Goal: Information Seeking & Learning: Learn about a topic

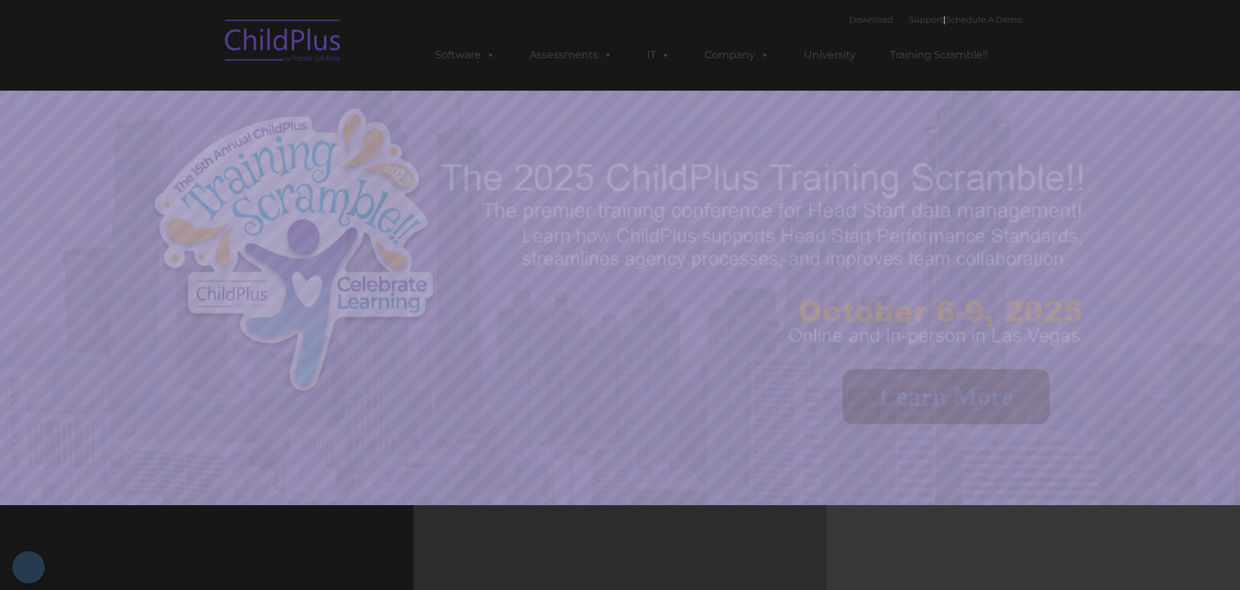
select select "MEDIUM"
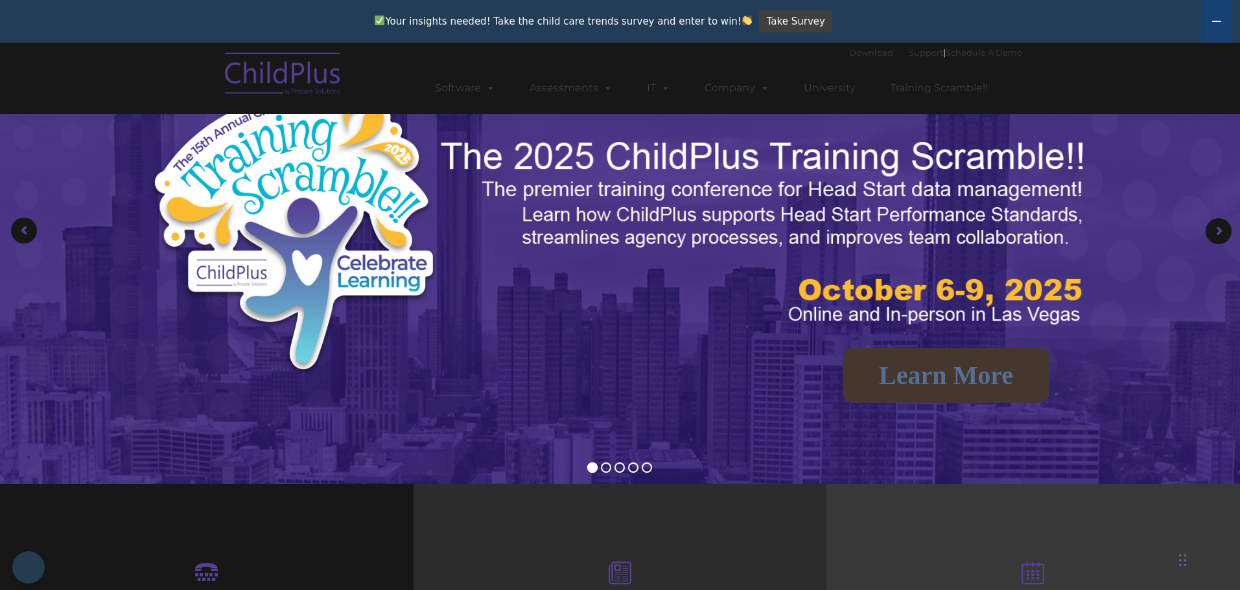
scroll to position [65, 0]
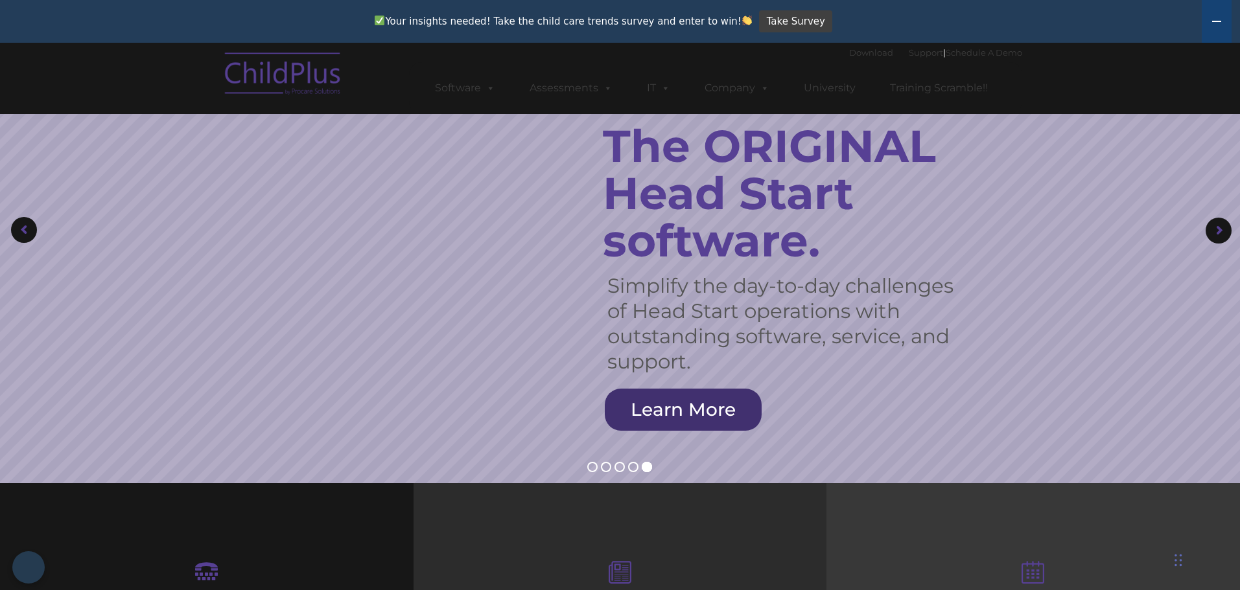
click at [1186, 568] on div "Chat Widget" at bounding box center [1090, 329] width 290 height 521
click at [1056, 55] on nav "Download Support | Schedule A Demo  MENU MENU Software ChildPlus: The original…" at bounding box center [620, 78] width 1240 height 71
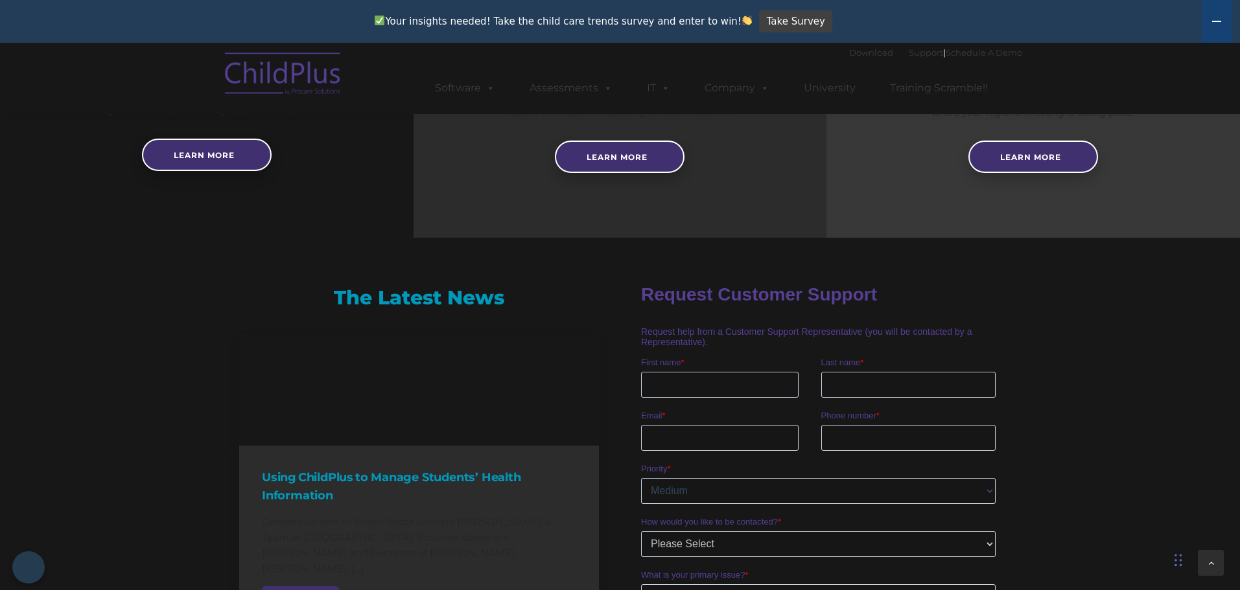
scroll to position [843, 0]
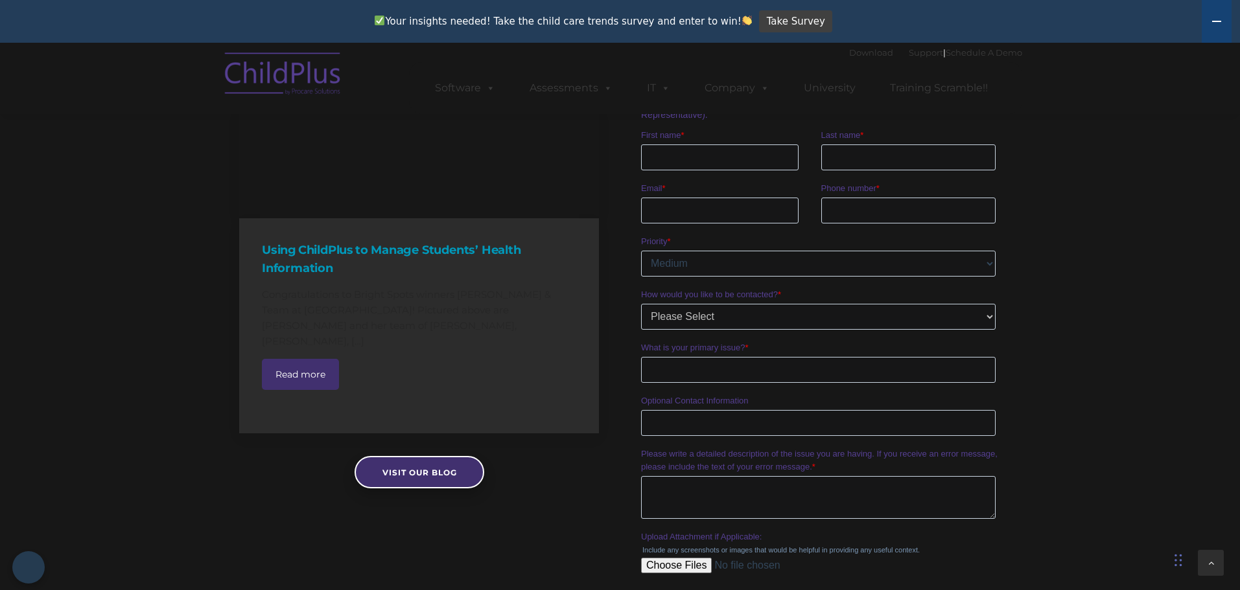
click at [1110, 417] on div "The Latest News Using ChildPlus to Manage Students’ Health Information Congratu…" at bounding box center [620, 359] width 1240 height 659
click at [1026, 565] on div "The Latest News Using ChildPlus to Manage Students’ Health Information Congratu…" at bounding box center [620, 359] width 1240 height 659
click at [1176, 563] on div "Chat Widget" at bounding box center [1202, 559] width 65 height 62
click at [535, 337] on div "Using ChildPlus to Manage Students’ Health Information Congratulations to Brigh…" at bounding box center [419, 325] width 360 height 215
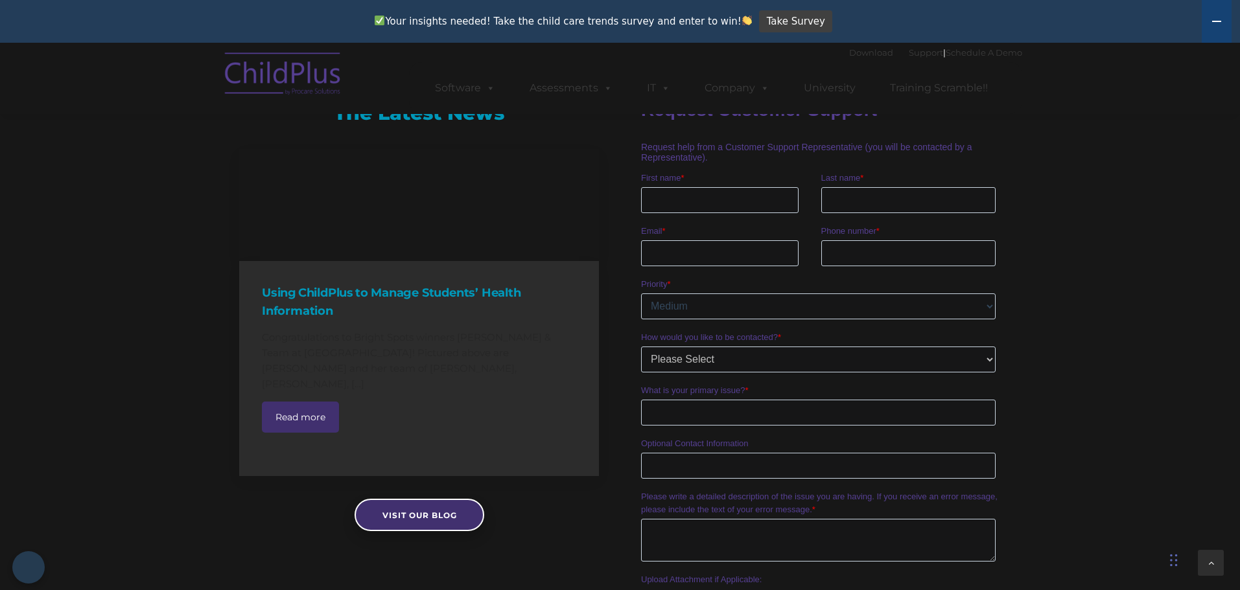
scroll to position [778, 0]
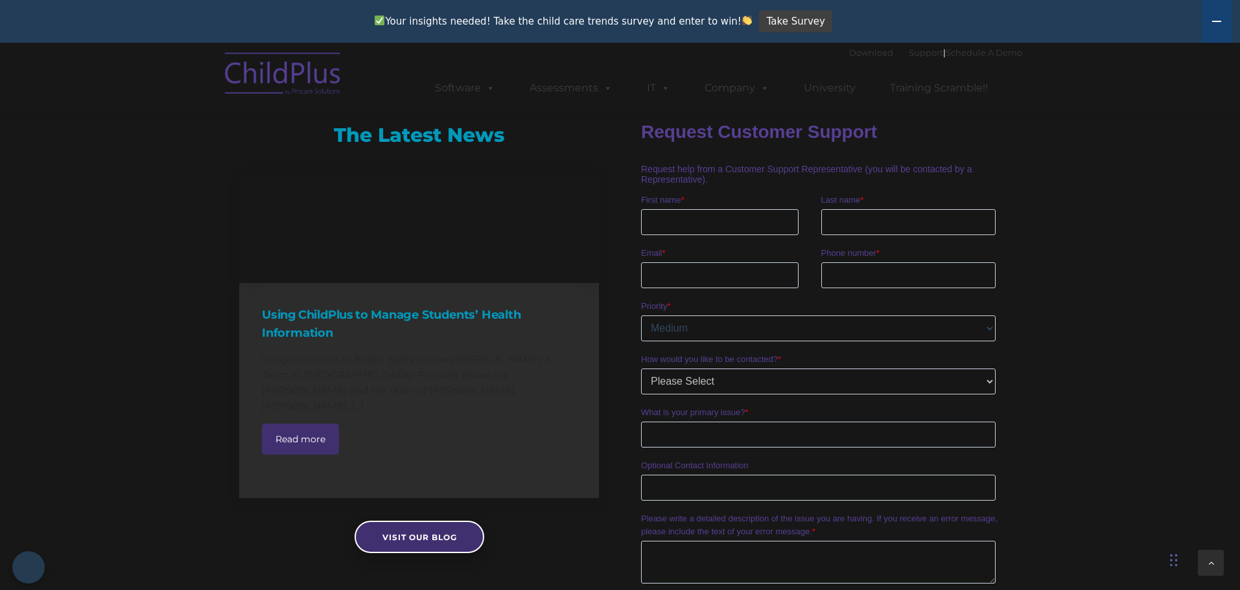
click at [594, 184] on link at bounding box center [419, 227] width 360 height 112
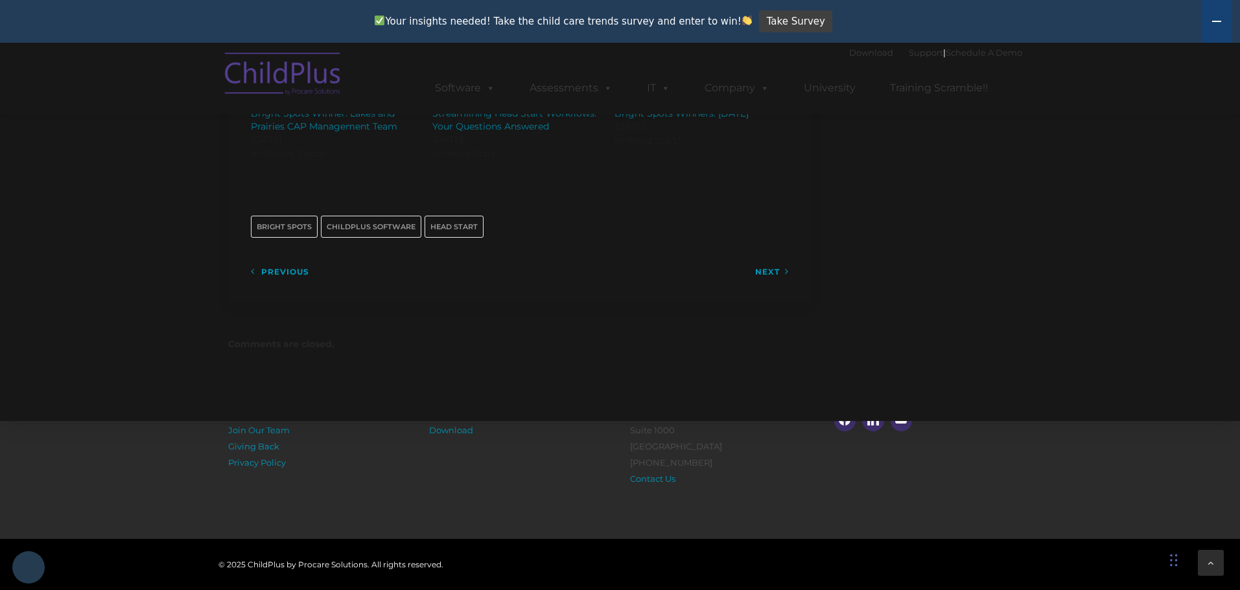
scroll to position [1805, 0]
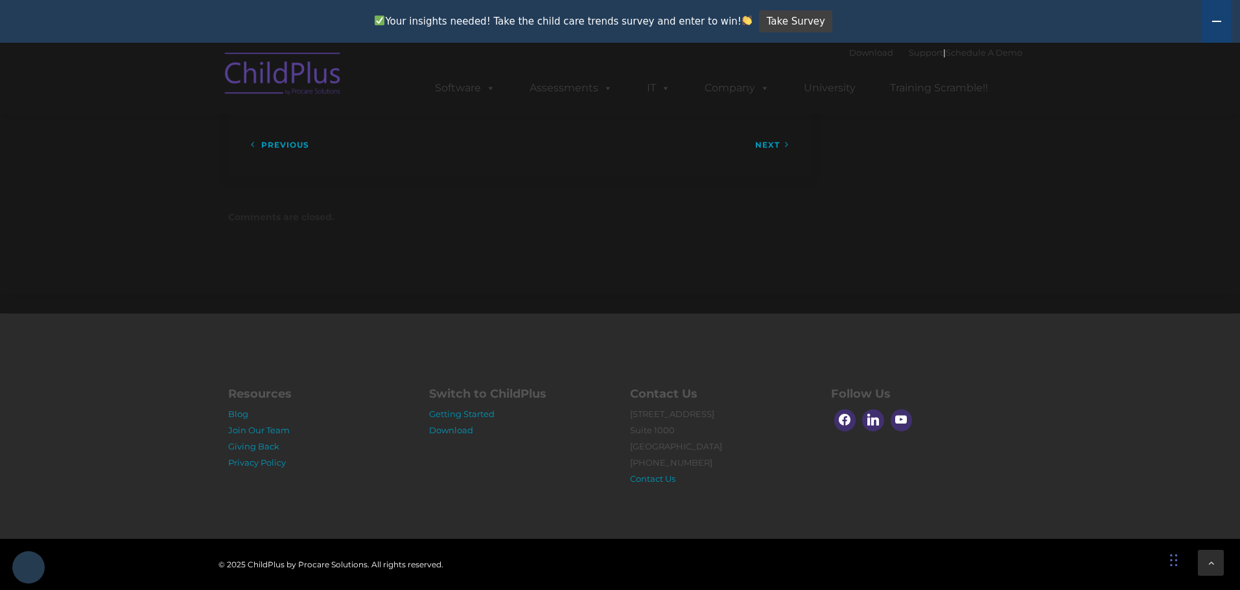
click at [1213, 62] on nav "Download Support | Schedule A Demo  MENU MENU Software ChildPlus: The original…" at bounding box center [620, 78] width 1240 height 71
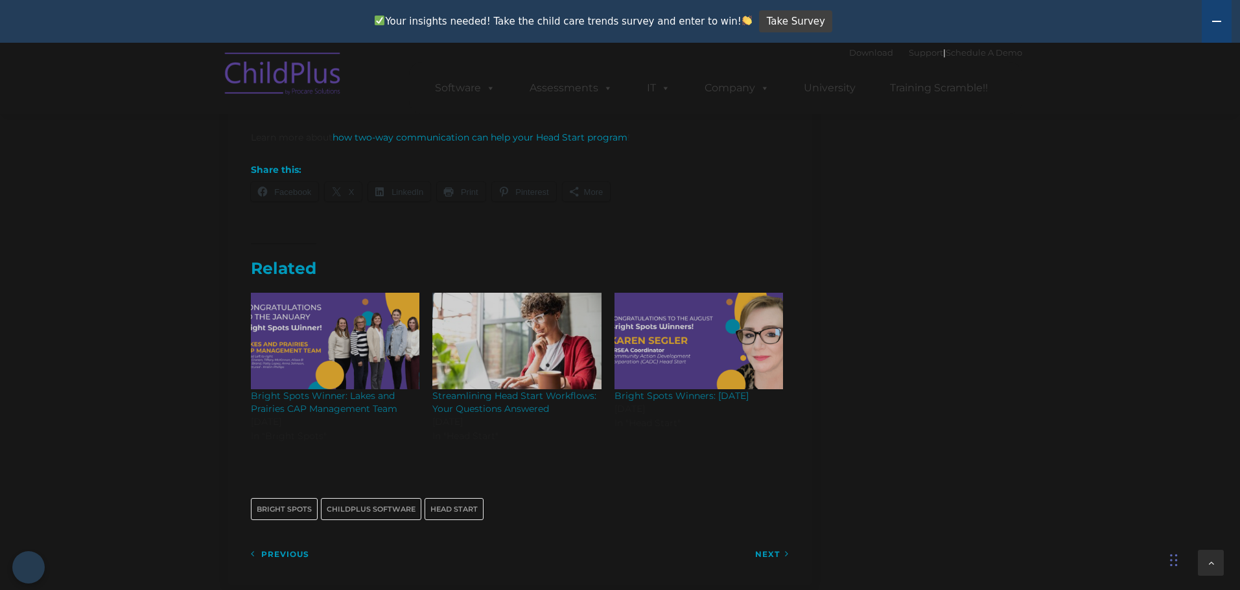
scroll to position [1287, 0]
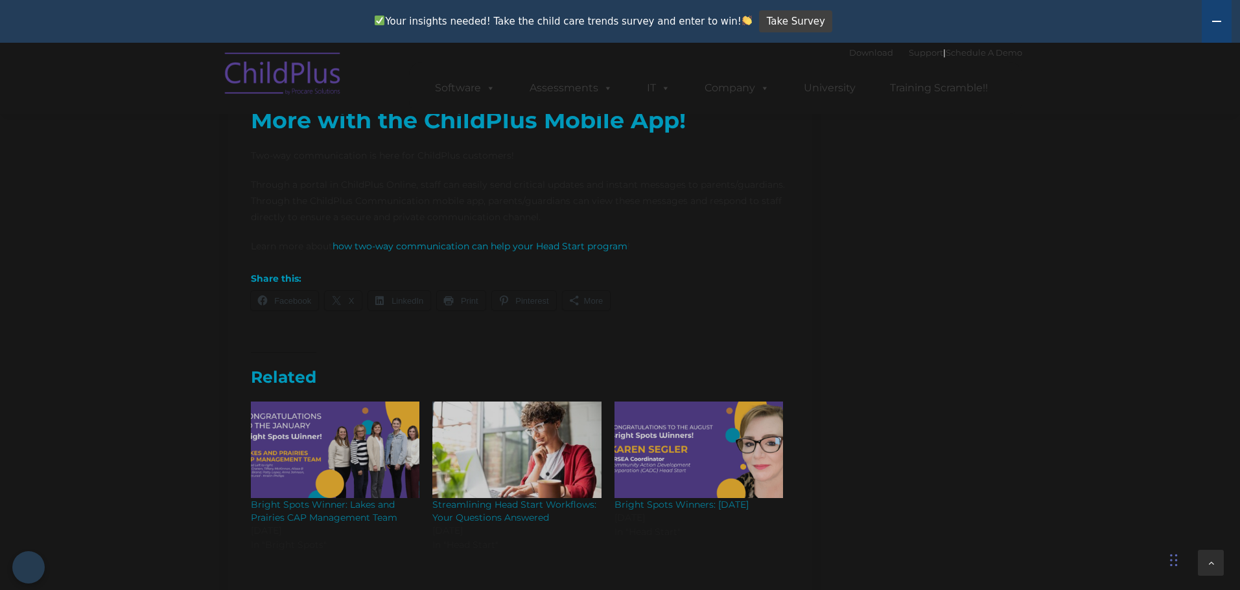
click at [1100, 52] on nav "Download Support | Schedule A Demo  MENU MENU Software ChildPlus: The original…" at bounding box center [620, 78] width 1240 height 71
click at [1174, 563] on div "Chat Widget" at bounding box center [1085, 329] width 290 height 521
